Goal: Task Accomplishment & Management: Use online tool/utility

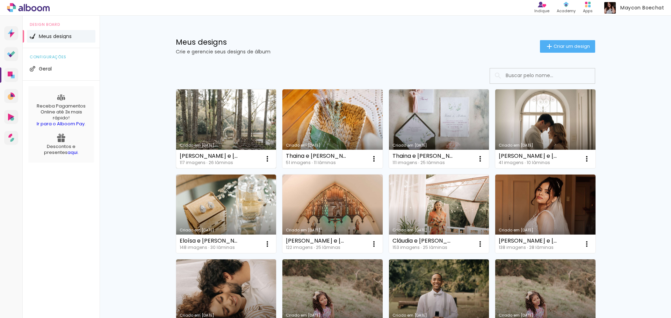
click at [218, 123] on link "Criado em [DATE]" at bounding box center [226, 128] width 100 height 79
